Goal: Task Accomplishment & Management: Use online tool/utility

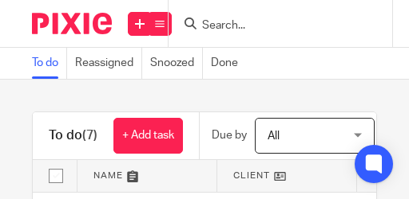
drag, startPoint x: 162, startPoint y: 20, endPoint x: 163, endPoint y: 28, distance: 8.0
click at [163, 28] on div "Send new email Create task Add client" at bounding box center [140, 23] width 57 height 47
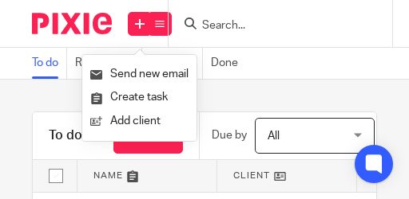
click at [163, 32] on div "Send new email Create task Add client" at bounding box center [140, 23] width 57 height 47
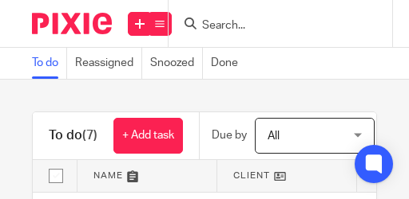
click at [168, 20] on div "Send new email Create task Add client" at bounding box center [140, 23] width 57 height 47
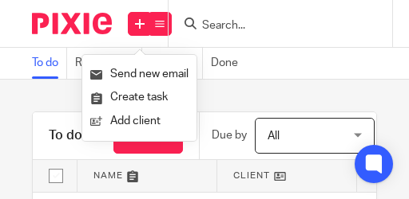
drag, startPoint x: 166, startPoint y: 20, endPoint x: 153, endPoint y: 21, distance: 12.8
click at [166, 20] on div "Send new email Create task Add client" at bounding box center [140, 23] width 57 height 47
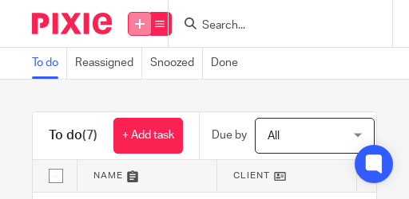
click at [130, 21] on link at bounding box center [140, 24] width 24 height 24
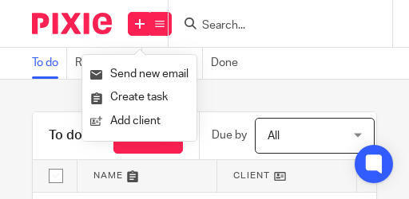
click at [175, 23] on div "Work Email Clients Team Reports Settings" at bounding box center [160, 23] width 56 height 47
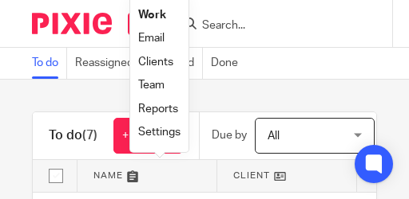
click at [153, 106] on link "Reports" at bounding box center [158, 109] width 40 height 11
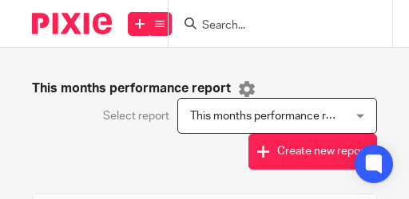
click at [239, 111] on span "This months performance report" at bounding box center [271, 116] width 163 height 11
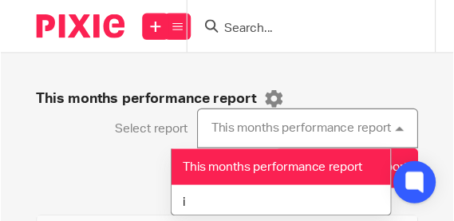
scroll to position [80, 0]
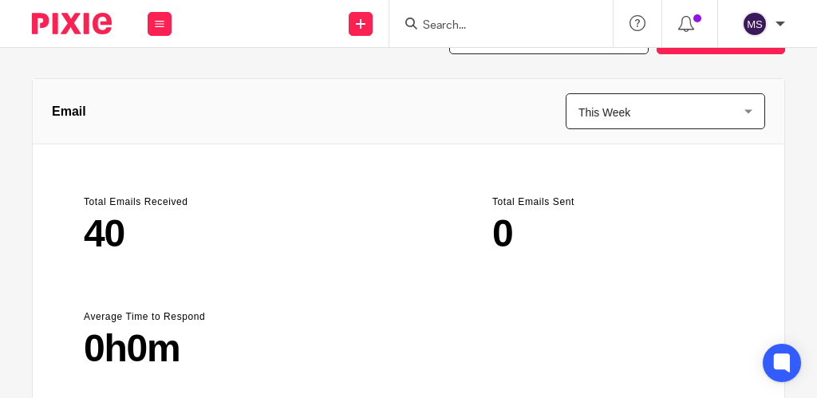
scroll to position [0, 0]
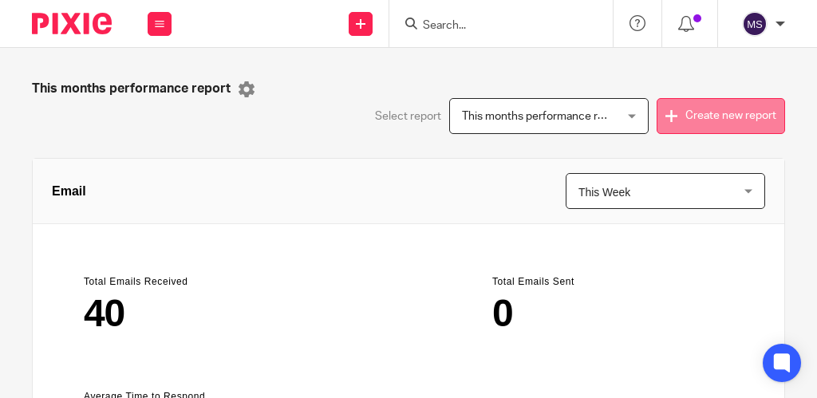
click at [408, 113] on button "Create new report" at bounding box center [721, 116] width 128 height 36
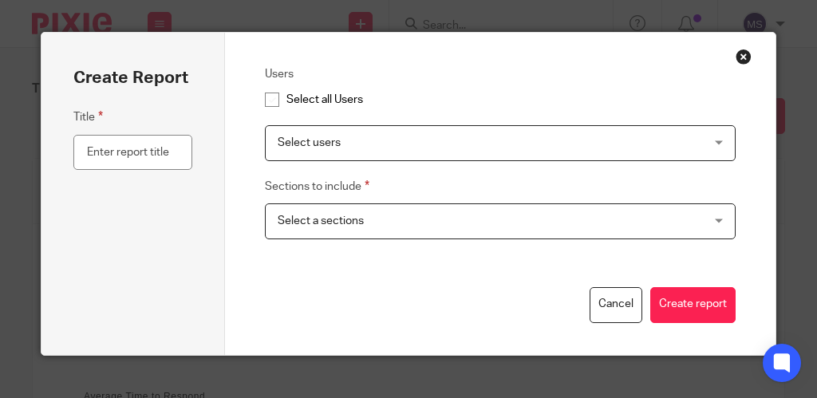
drag, startPoint x: 398, startPoint y: 225, endPoint x: 421, endPoint y: 235, distance: 25.0
click at [399, 199] on span "Select a sections" at bounding box center [460, 221] width 365 height 34
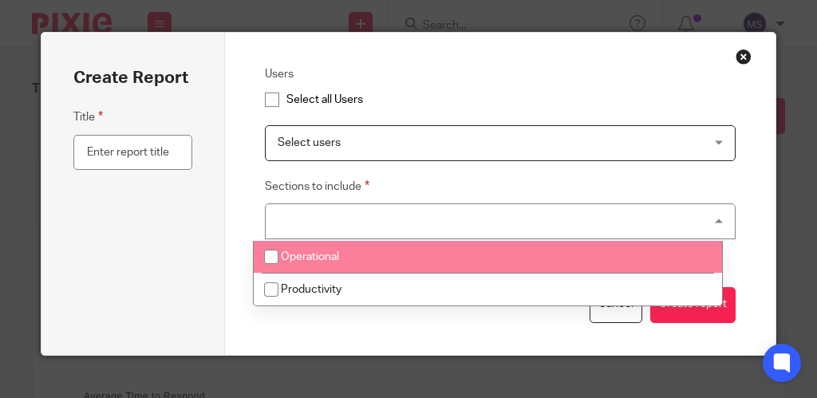
click at [357, 199] on li "Operational" at bounding box center [488, 257] width 468 height 33
checkbox input "true"
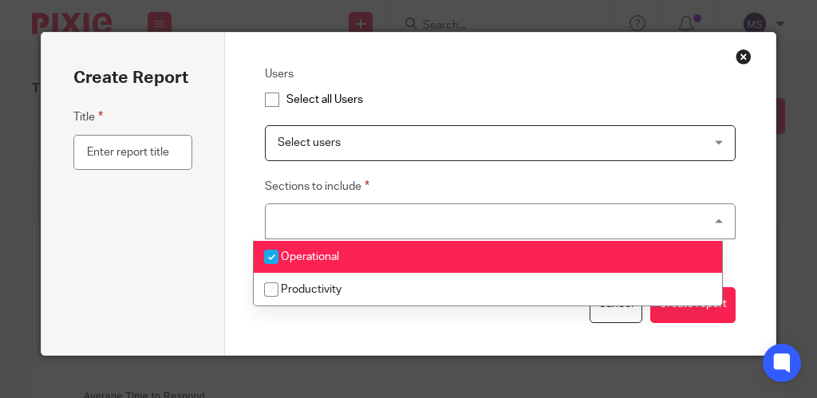
click at [349, 132] on span "Select users" at bounding box center [460, 143] width 365 height 34
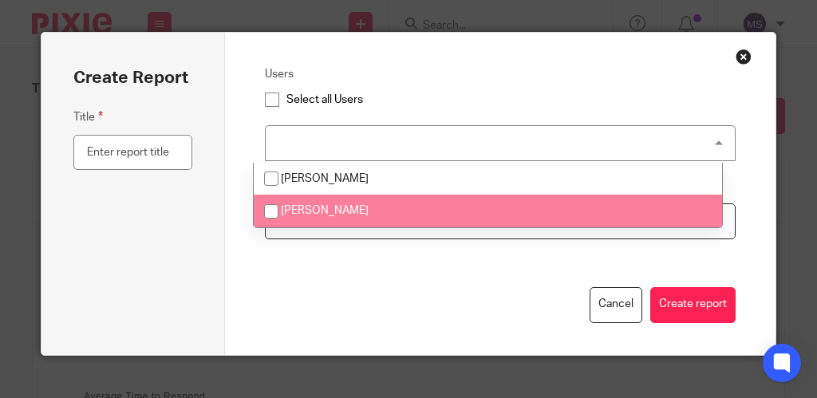
click at [316, 199] on span "[PERSON_NAME]" at bounding box center [325, 210] width 88 height 11
checkbox input "true"
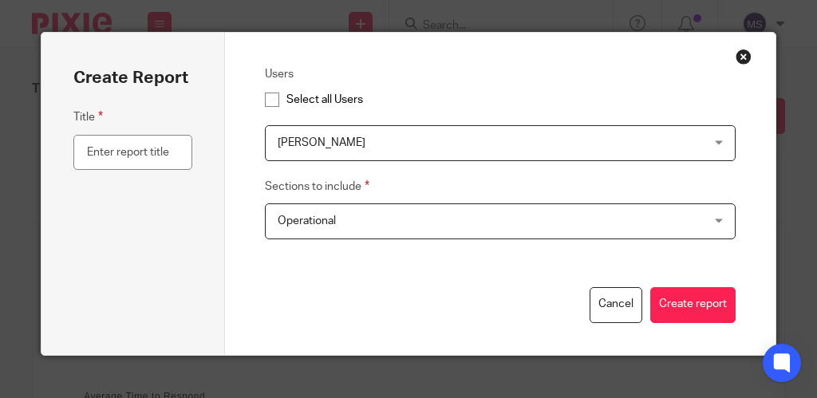
click at [53, 155] on div "Create Report Title" at bounding box center [133, 194] width 184 height 322
click at [408, 60] on button "Close modal" at bounding box center [744, 57] width 16 height 16
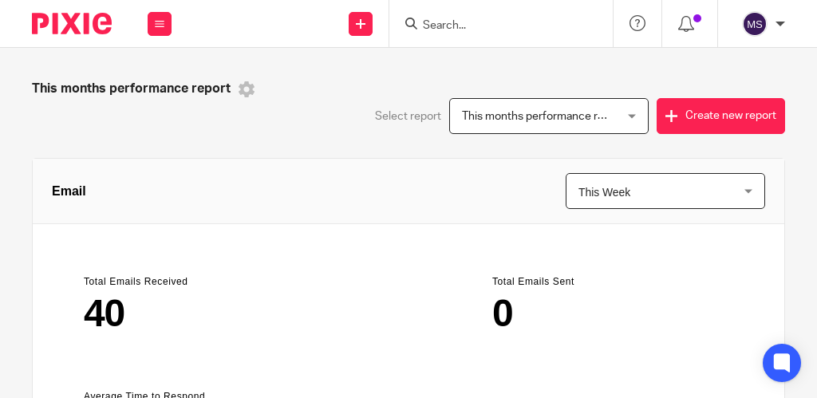
click at [241, 83] on icon at bounding box center [247, 89] width 16 height 16
click at [296, 115] on li "Edit this report" at bounding box center [294, 125] width 110 height 24
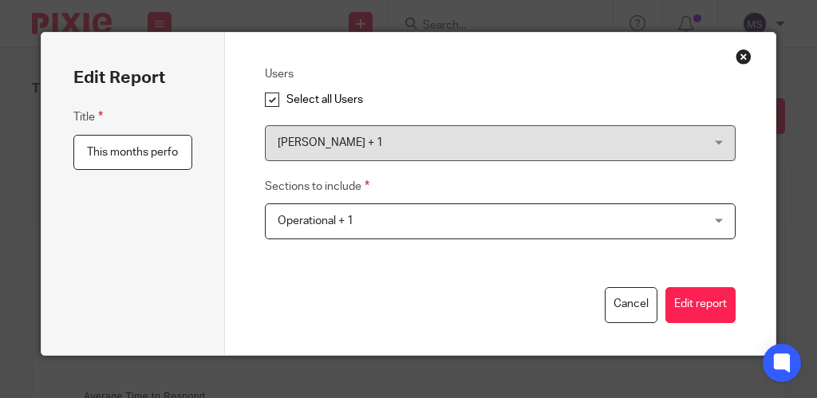
click at [353, 128] on span "[PERSON_NAME] + 1" at bounding box center [460, 143] width 365 height 34
click at [83, 140] on input "This months performance report" at bounding box center [132, 153] width 119 height 36
click at [408, 55] on button "Close modal" at bounding box center [744, 57] width 16 height 16
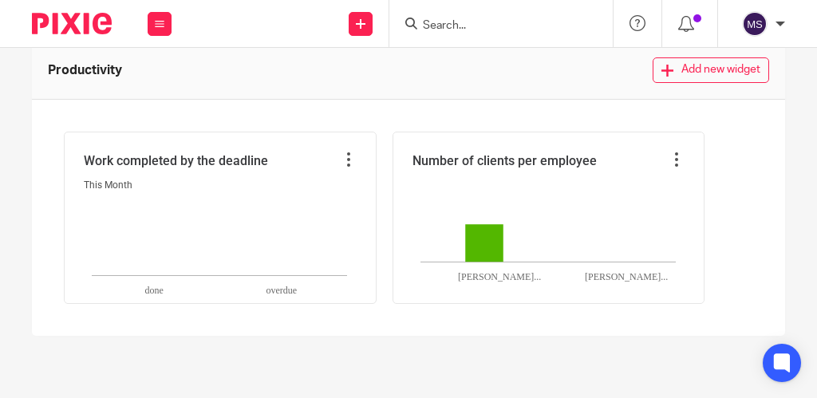
scroll to position [818, 0]
